Goal: Task Accomplishment & Management: Manage account settings

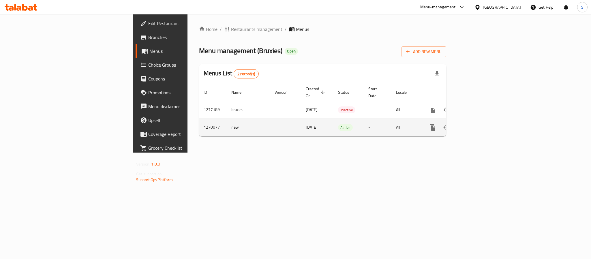
click at [476, 125] on icon "enhanced table" at bounding box center [473, 127] width 5 height 5
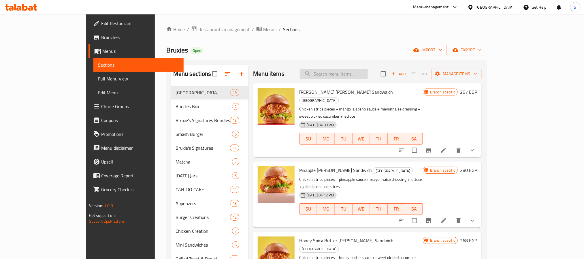
click at [350, 72] on input "search" at bounding box center [334, 74] width 68 height 10
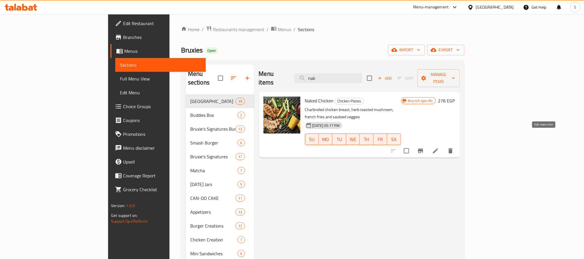
type input "nak"
click at [439, 147] on icon at bounding box center [435, 150] width 7 height 7
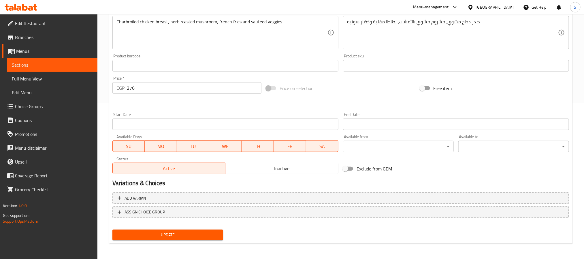
scroll to position [113, 0]
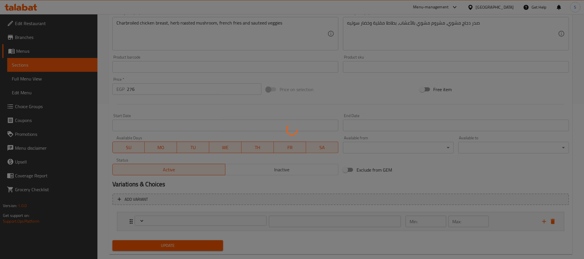
scroll to position [166, 0]
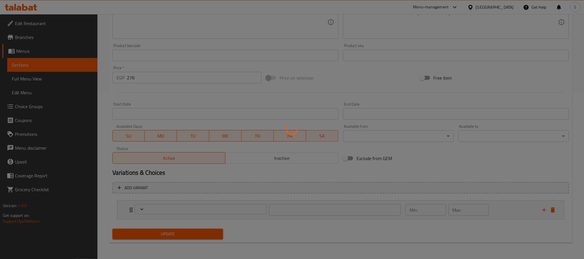
type input "أطباقك الجانبية :"
type input "2"
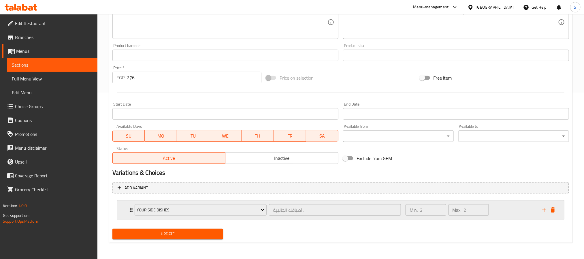
click at [508, 213] on div "Min: 2 ​ Max: 2 ​" at bounding box center [470, 210] width 137 height 18
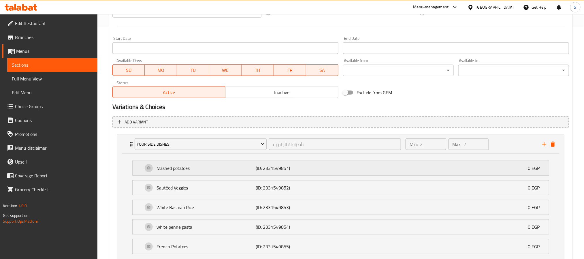
scroll to position [253, 0]
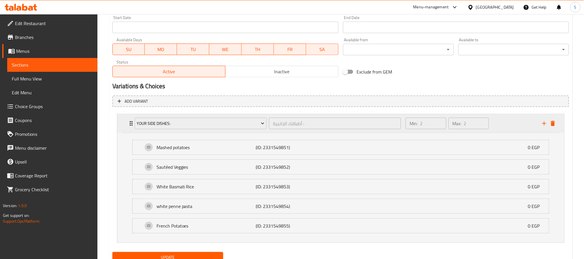
click at [465, 132] on div "Min: 2 ​ Max: 2 ​" at bounding box center [470, 123] width 137 height 18
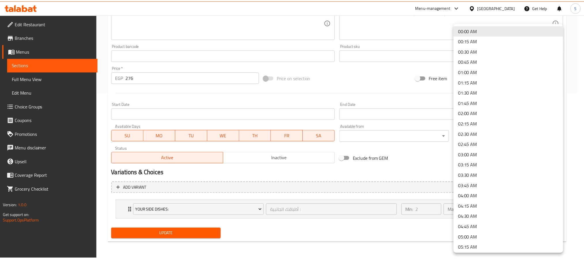
scroll to position [166, 0]
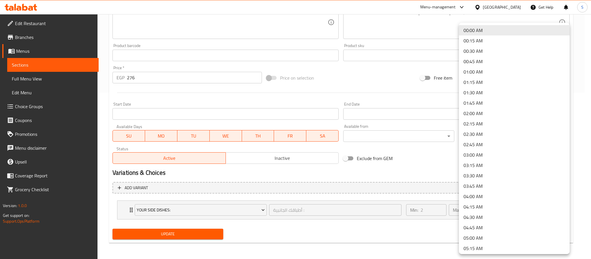
drag, startPoint x: 438, startPoint y: 208, endPoint x: 429, endPoint y: 222, distance: 15.7
click at [434, 213] on div at bounding box center [295, 129] width 591 height 259
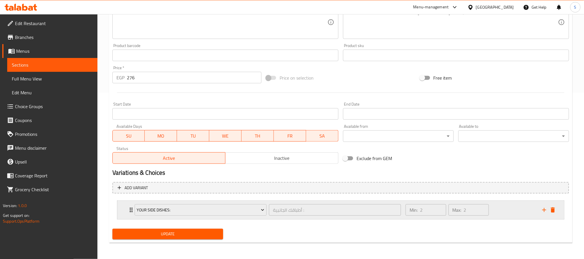
click at [511, 207] on div "Min: 2 ​ Max: 2 ​" at bounding box center [470, 210] width 137 height 18
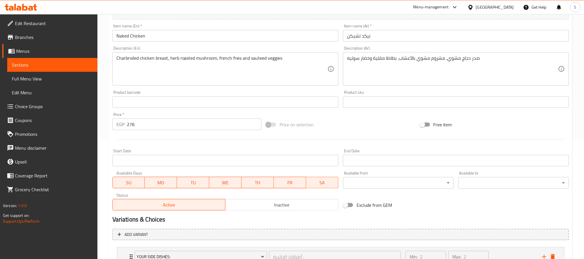
scroll to position [105, 0]
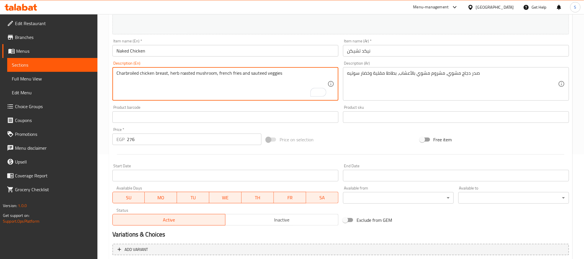
drag, startPoint x: 237, startPoint y: 78, endPoint x: 218, endPoint y: 74, distance: 19.4
type textarea "Charbroiled chicken breast, herb roasted mushroom"
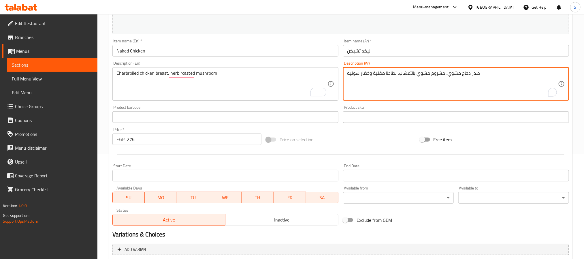
drag, startPoint x: 396, startPoint y: 75, endPoint x: 348, endPoint y: 75, distance: 48.7
drag, startPoint x: 393, startPoint y: 77, endPoint x: 393, endPoint y: 81, distance: 4.3
click at [393, 78] on textarea "صدر دجاج مشوي، مشروم مشوي بالأعشاب" at bounding box center [452, 83] width 211 height 27
type textarea "صدر دجاج مشوي ومشروم مشوي بالأعشاب"
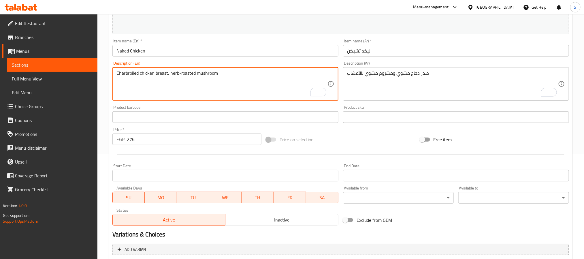
drag, startPoint x: 169, startPoint y: 74, endPoint x: 168, endPoint y: 78, distance: 4.2
click at [169, 74] on textarea "Charbroiled chicken breast, herb-roasted mushroom" at bounding box center [221, 83] width 211 height 27
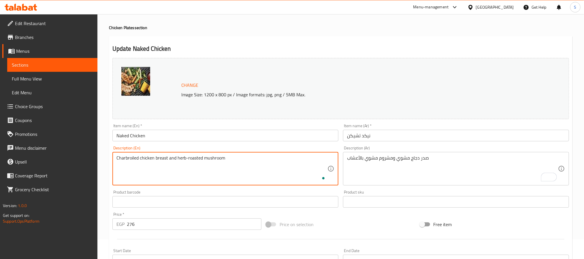
scroll to position [18, 0]
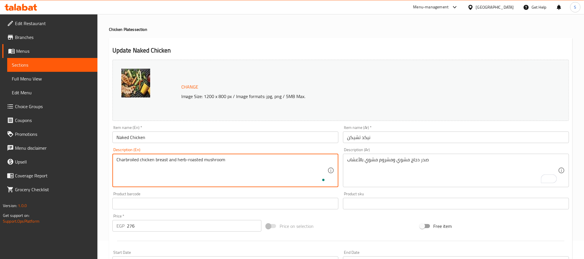
type textarea "Charbroiled chicken breast and herb-roasted mushroom"
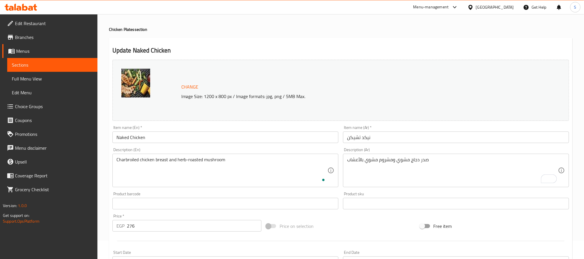
drag, startPoint x: 247, startPoint y: 127, endPoint x: 249, endPoint y: 134, distance: 7.9
click at [248, 131] on div "Item name (En)   * Naked Chicken Item name (En) *" at bounding box center [225, 134] width 226 height 18
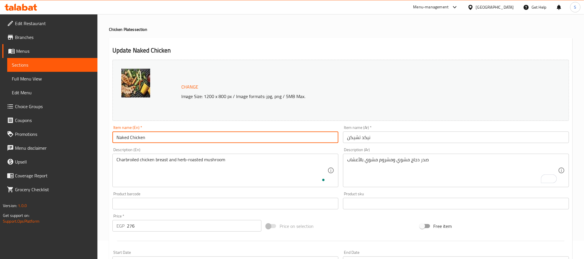
drag, startPoint x: 249, startPoint y: 134, endPoint x: 250, endPoint y: 140, distance: 6.1
click at [249, 135] on input "Naked Chicken" at bounding box center [225, 137] width 226 height 12
click at [250, 140] on input "Naked Chicken" at bounding box center [225, 137] width 226 height 12
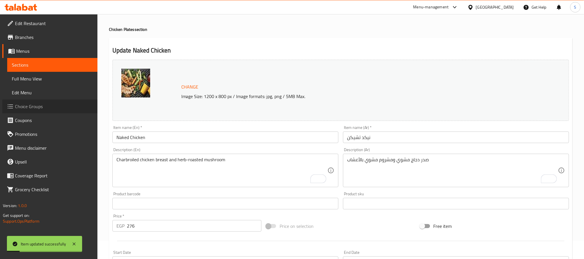
click at [35, 110] on span "Choice Groups" at bounding box center [54, 106] width 78 height 7
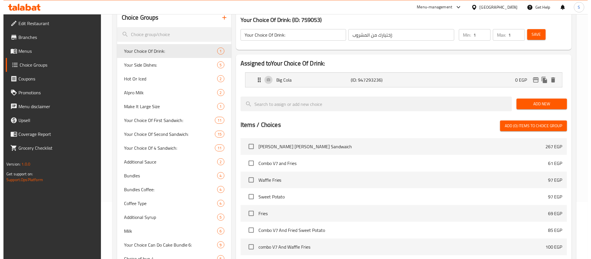
scroll to position [54, 0]
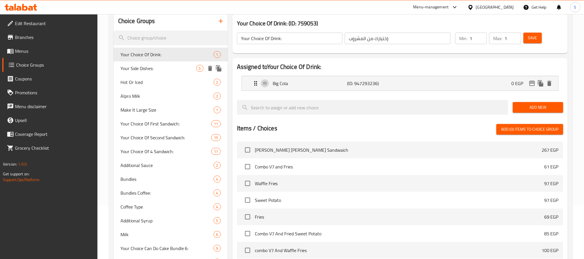
click at [139, 72] on span "Your Side Dishes:" at bounding box center [158, 68] width 76 height 7
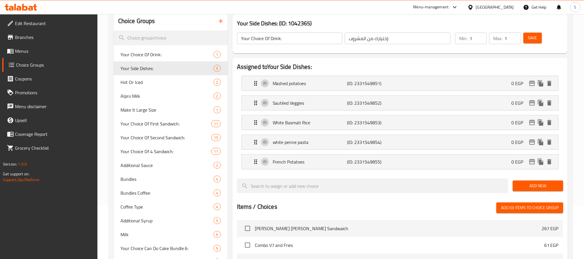
type input "Your Side Dishes:"
type input "أطباقك الجانبية :"
type input "2"
click at [293, 40] on input "Your Side Dishes:" at bounding box center [290, 39] width 106 height 12
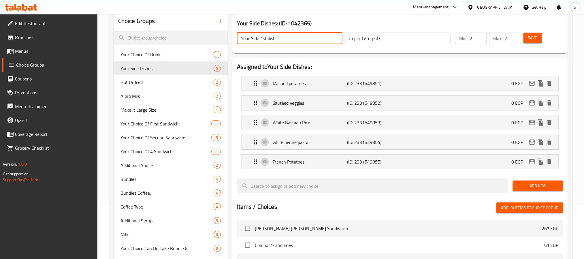
drag, startPoint x: 266, startPoint y: 41, endPoint x: 265, endPoint y: 38, distance: 3.0
click at [263, 39] on input "Your Side 1st dish:" at bounding box center [290, 39] width 106 height 12
drag, startPoint x: 265, startPoint y: 38, endPoint x: 262, endPoint y: 38, distance: 3.2
click at [262, 38] on input "Your Side 1st dish:" at bounding box center [290, 39] width 106 height 12
drag, startPoint x: 265, startPoint y: 38, endPoint x: 266, endPoint y: 41, distance: 3.0
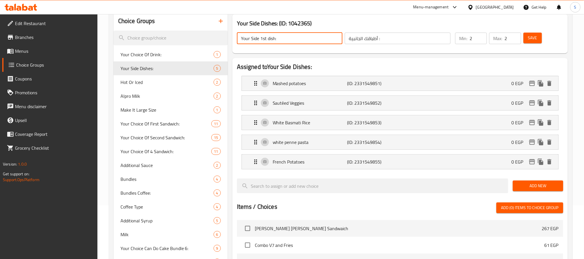
click at [265, 38] on input "Your Side 1st dish:" at bounding box center [290, 39] width 106 height 12
drag, startPoint x: 261, startPoint y: 39, endPoint x: 260, endPoint y: 51, distance: 11.9
click at [261, 40] on input "Your Side dish:" at bounding box center [290, 39] width 106 height 12
drag, startPoint x: 253, startPoint y: 39, endPoint x: 251, endPoint y: 43, distance: 3.7
click at [252, 40] on input "Your Side Dish:" at bounding box center [290, 39] width 106 height 12
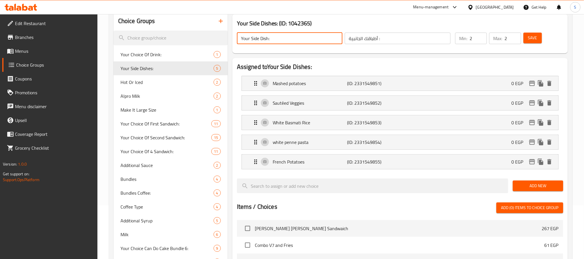
drag, startPoint x: 252, startPoint y: 40, endPoint x: 250, endPoint y: 43, distance: 3.1
click at [252, 41] on input "Your Side Dish:" at bounding box center [290, 39] width 106 height 12
type input "Your 1st Side Dish:"
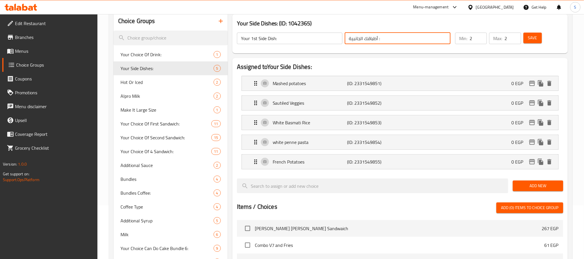
click at [399, 41] on input "أطباقك الجانبية :" at bounding box center [398, 39] width 106 height 12
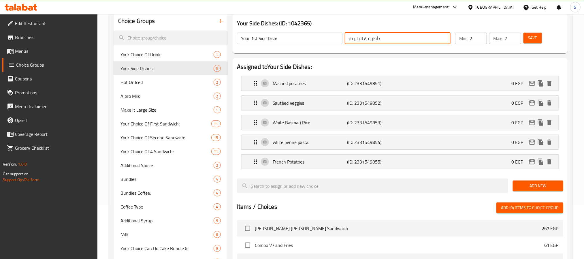
click at [399, 41] on input "أطباقك الجانبية :" at bounding box center [398, 39] width 106 height 12
type input "h"
type input "الطبق الجانبي الأول:"
drag, startPoint x: 461, startPoint y: 38, endPoint x: 472, endPoint y: 38, distance: 11.2
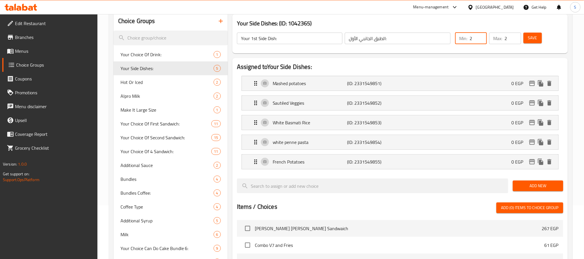
click at [467, 38] on div "Min: 2 ​" at bounding box center [471, 39] width 32 height 12
type input "1"
drag, startPoint x: 511, startPoint y: 39, endPoint x: 502, endPoint y: 38, distance: 8.7
click at [502, 38] on div "Max: 2 ​" at bounding box center [505, 39] width 32 height 12
type input "1"
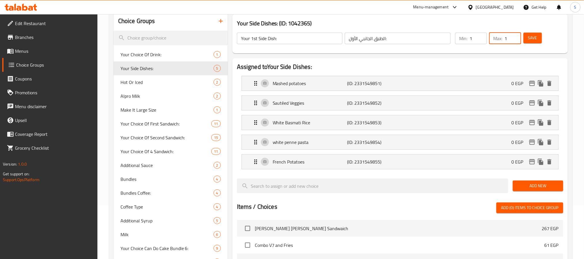
click at [531, 37] on span "Save" at bounding box center [532, 37] width 9 height 7
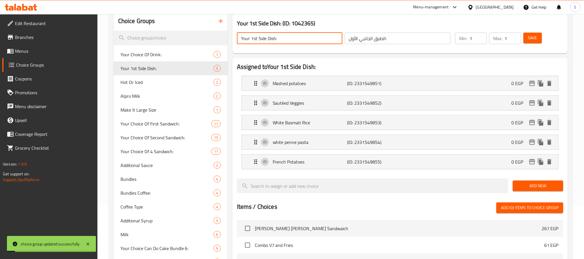
drag, startPoint x: 287, startPoint y: 40, endPoint x: 228, endPoint y: 41, distance: 58.8
click at [219, 69] on icon "duplicate" at bounding box center [218, 68] width 5 height 6
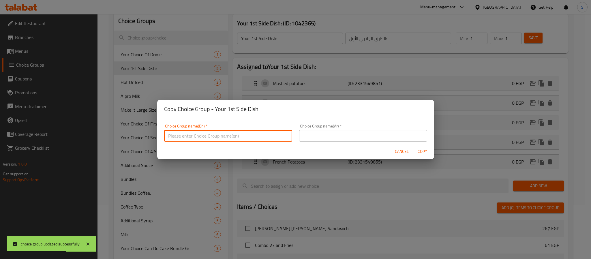
click at [261, 134] on input "text" at bounding box center [228, 136] width 128 height 12
paste input "Your 1st Side Dish:"
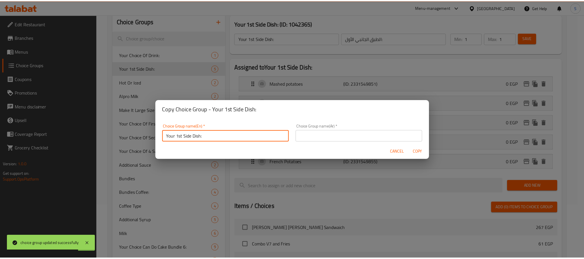
scroll to position [1, 0]
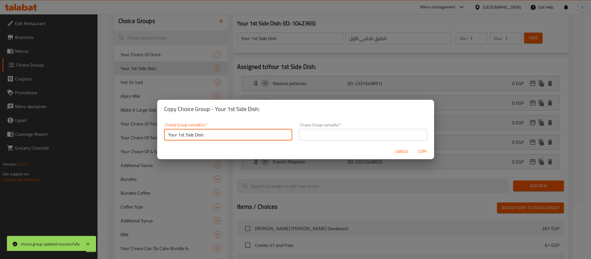
drag, startPoint x: 182, startPoint y: 136, endPoint x: 178, endPoint y: 134, distance: 4.3
click at [178, 134] on input "Your 1st Side Dish:" at bounding box center [228, 135] width 128 height 12
type input "Your 2nd Side Dish:"
click at [405, 135] on input "text" at bounding box center [363, 135] width 128 height 12
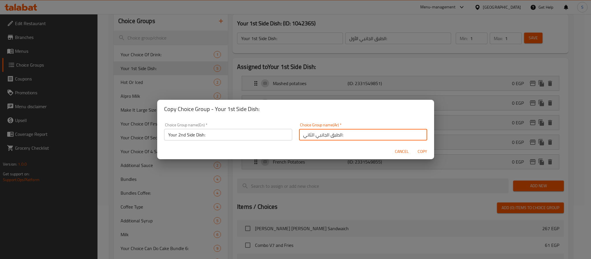
type input "الطبق الجانبي الثاني:"
click at [423, 152] on span "Copy" at bounding box center [422, 151] width 14 height 7
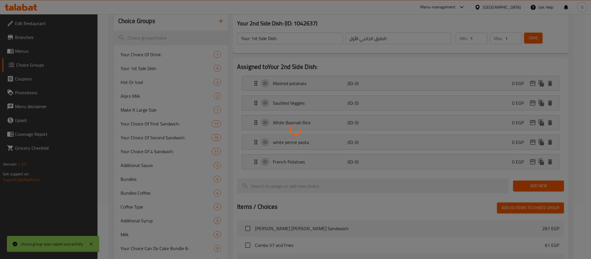
type input "Your 2nd Side Dish:"
type input "الطبق الجانبي الثاني:"
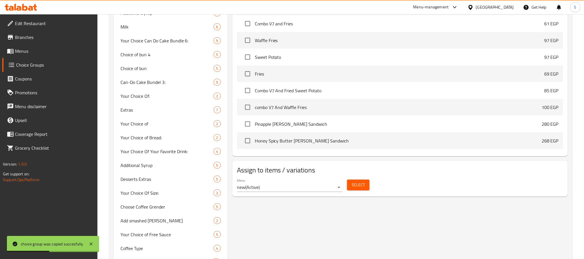
scroll to position [313, 0]
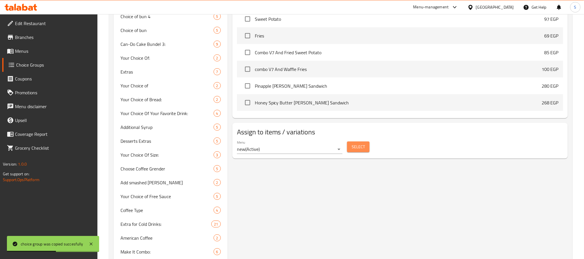
click at [366, 144] on button "Select" at bounding box center [358, 147] width 22 height 11
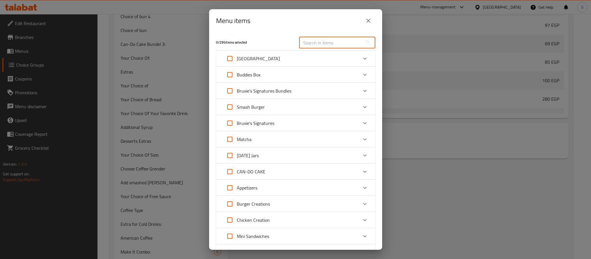
click at [315, 46] on input "text" at bounding box center [330, 43] width 63 height 12
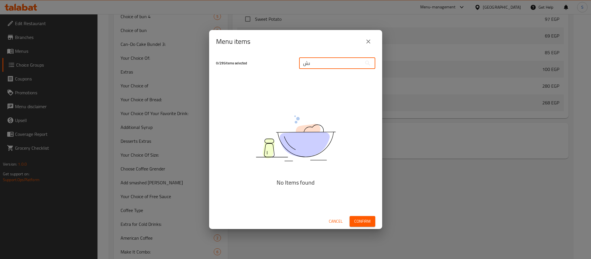
type input "ى"
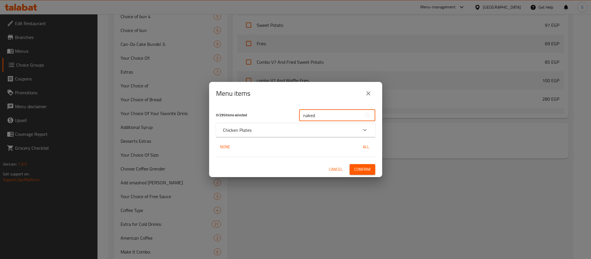
type input "naked"
click at [364, 128] on icon "Expand" at bounding box center [364, 130] width 7 height 7
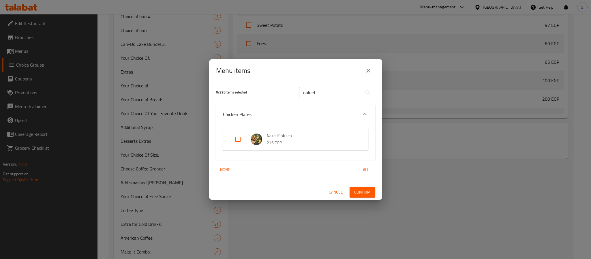
click at [276, 140] on p "276 EGP" at bounding box center [312, 142] width 90 height 7
drag, startPoint x: 238, startPoint y: 138, endPoint x: 261, endPoint y: 156, distance: 28.9
click at [238, 138] on input "Expand" at bounding box center [238, 139] width 14 height 14
checkbox input "true"
click at [363, 190] on span "Confirm" at bounding box center [362, 192] width 16 height 7
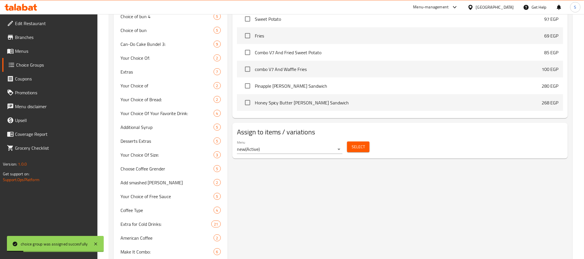
drag, startPoint x: 27, startPoint y: 48, endPoint x: 33, endPoint y: 60, distance: 13.0
click at [27, 48] on span "Menus" at bounding box center [54, 51] width 78 height 7
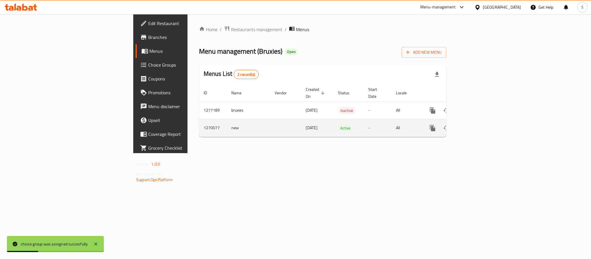
click at [477, 125] on icon "enhanced table" at bounding box center [473, 128] width 7 height 7
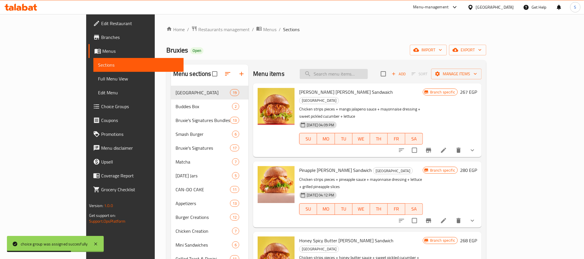
drag, startPoint x: 332, startPoint y: 74, endPoint x: 343, endPoint y: 75, distance: 10.7
click at [335, 74] on input "search" at bounding box center [334, 74] width 68 height 10
click at [351, 75] on input "search" at bounding box center [334, 74] width 68 height 10
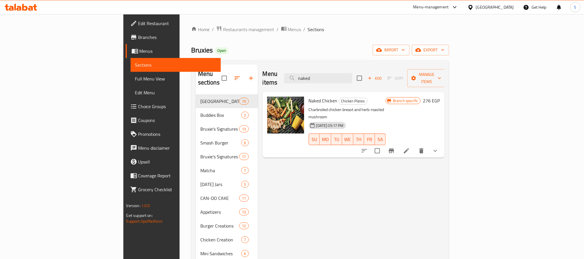
type input "naked"
click at [415, 146] on li at bounding box center [406, 151] width 16 height 10
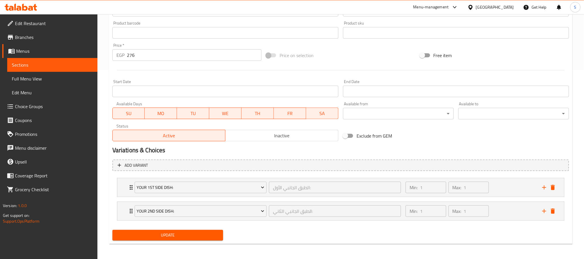
scroll to position [191, 0]
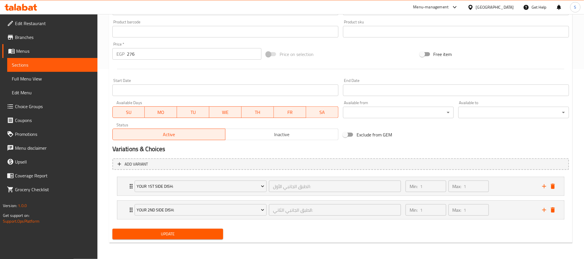
drag, startPoint x: 528, startPoint y: 181, endPoint x: 521, endPoint y: 171, distance: 11.3
click at [527, 181] on div "Min: 1 ​ Max: 1 ​" at bounding box center [470, 186] width 137 height 18
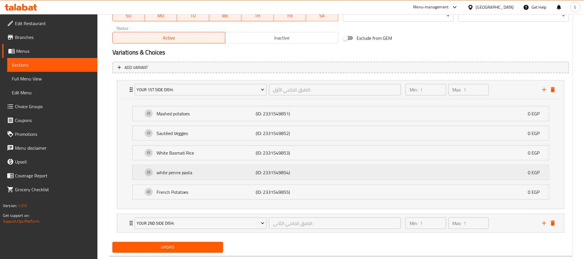
scroll to position [302, 0]
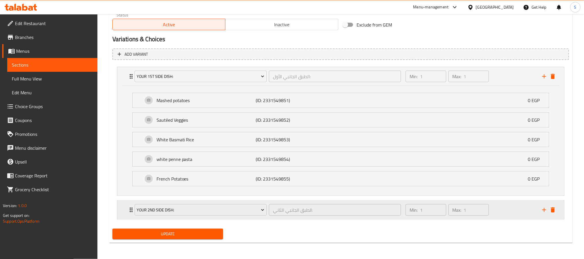
click at [529, 214] on div "Min: 1 ​ Max: 1 ​" at bounding box center [470, 210] width 137 height 18
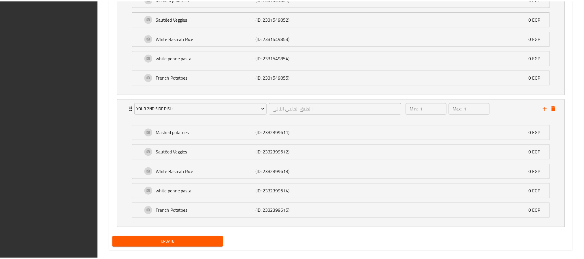
scroll to position [413, 0]
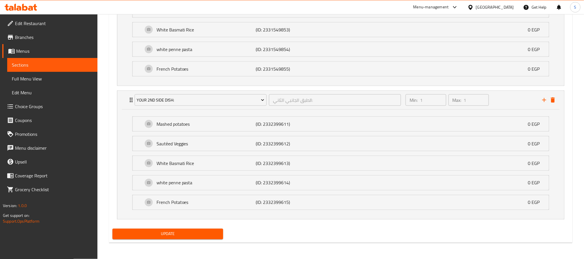
click at [476, 9] on div at bounding box center [472, 7] width 8 height 6
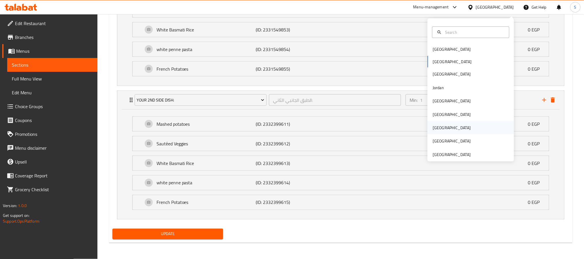
click at [441, 121] on div "[GEOGRAPHIC_DATA]" at bounding box center [470, 127] width 86 height 13
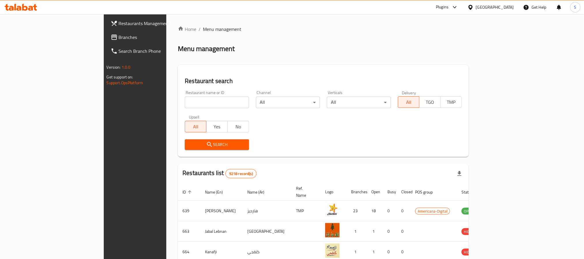
click at [188, 100] on input "search" at bounding box center [217, 103] width 64 height 12
paste input "641356"
type input "641356"
click button "Search" at bounding box center [217, 144] width 64 height 11
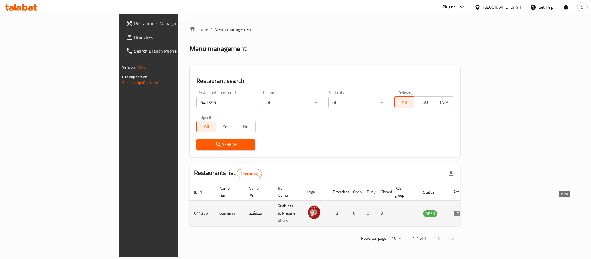
click at [460, 211] on icon "enhanced table" at bounding box center [456, 213] width 6 height 5
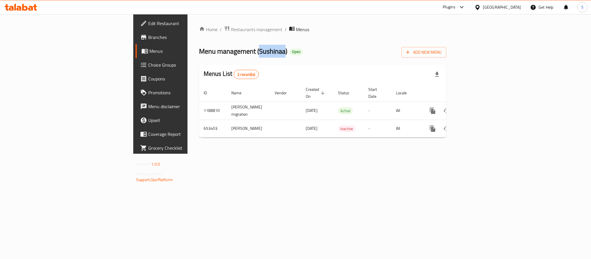
drag, startPoint x: 197, startPoint y: 51, endPoint x: 169, endPoint y: 52, distance: 28.3
click at [199, 51] on span "Menu management ( Sushinaa )" at bounding box center [243, 51] width 88 height 13
copy span "Sushinaa"
drag, startPoint x: 18, startPoint y: 35, endPoint x: 20, endPoint y: 38, distance: 3.7
click at [148, 35] on span "Branches" at bounding box center [187, 37] width 79 height 7
